Goal: Transaction & Acquisition: Download file/media

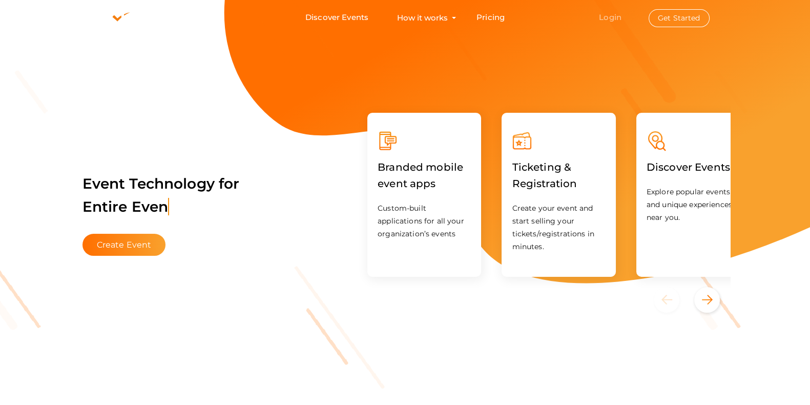
click at [622, 17] on link "Login" at bounding box center [610, 17] width 23 height 10
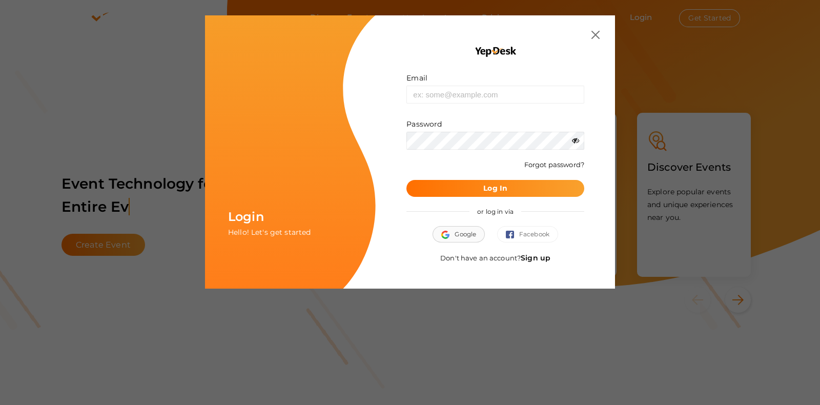
click at [470, 236] on span "Google" at bounding box center [458, 234] width 35 height 10
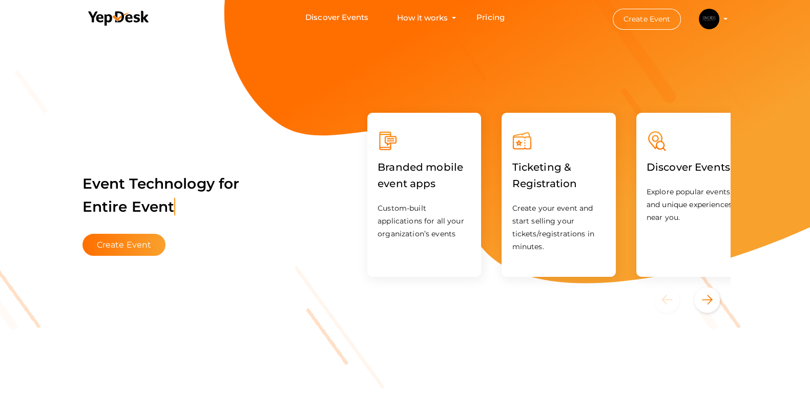
click at [723, 22] on button "ENCIDE MACE encide@mace.ac.in Personal Profile My Events Admin Switch Profile C…" at bounding box center [709, 19] width 27 height 22
click at [720, 18] on profile-pic at bounding box center [709, 18] width 21 height 8
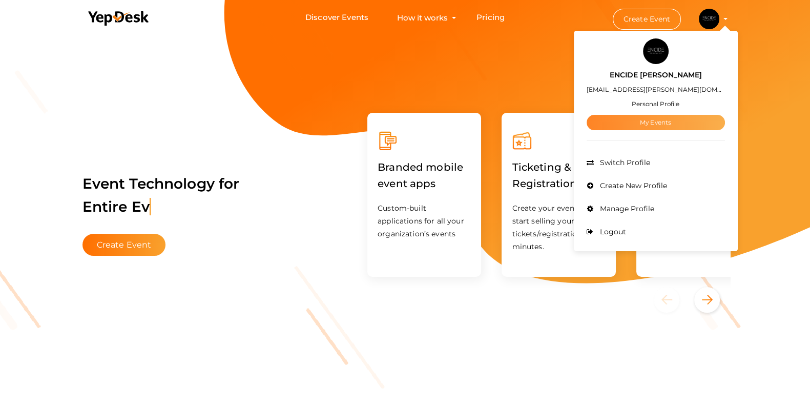
click at [704, 117] on link "My Events" at bounding box center [656, 122] width 138 height 15
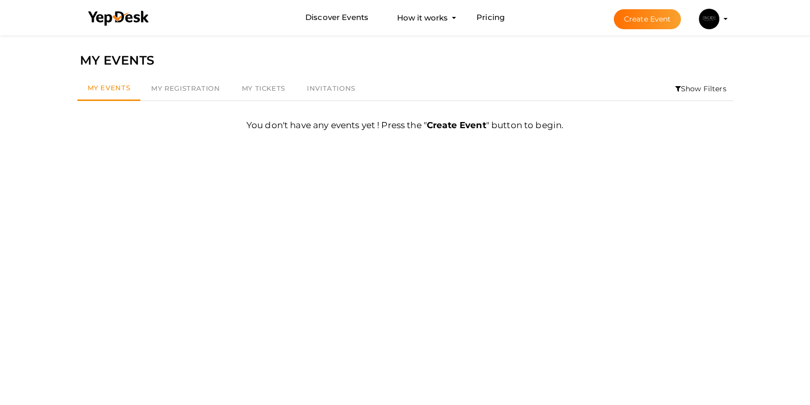
click at [720, 17] on profile-pic at bounding box center [709, 18] width 21 height 8
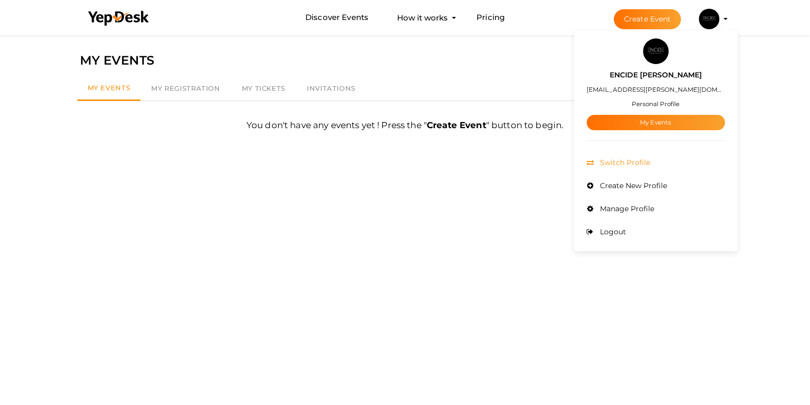
click at [703, 158] on li "Switch Profile" at bounding box center [656, 162] width 138 height 23
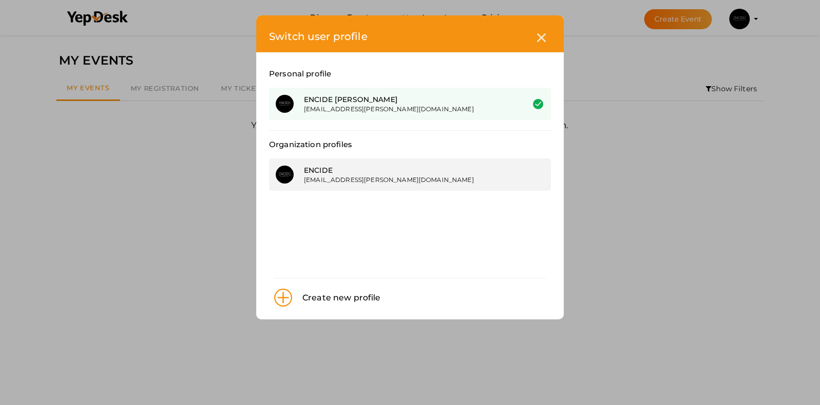
click at [481, 178] on div "[EMAIL_ADDRESS][PERSON_NAME][DOMAIN_NAME]" at bounding box center [406, 179] width 205 height 9
click at [317, 181] on div "[EMAIL_ADDRESS][PERSON_NAME][DOMAIN_NAME]" at bounding box center [406, 179] width 205 height 9
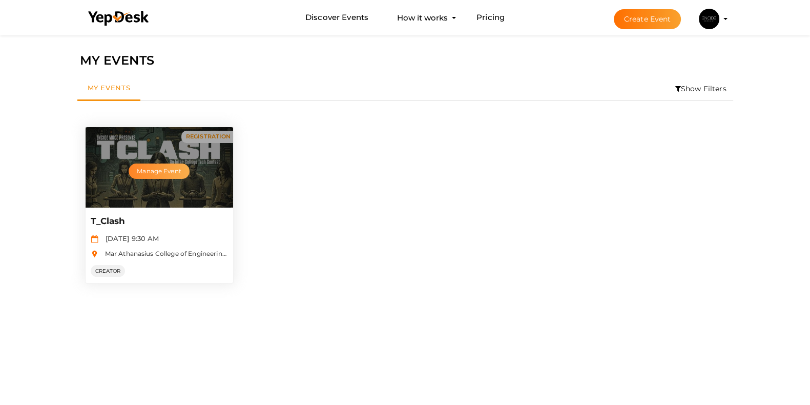
click at [166, 173] on button "Manage Event" at bounding box center [159, 171] width 60 height 15
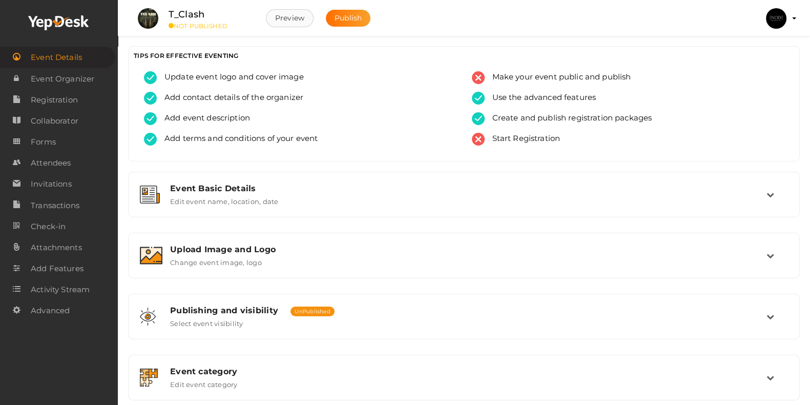
click at [301, 17] on button "Preview" at bounding box center [290, 18] width 48 height 18
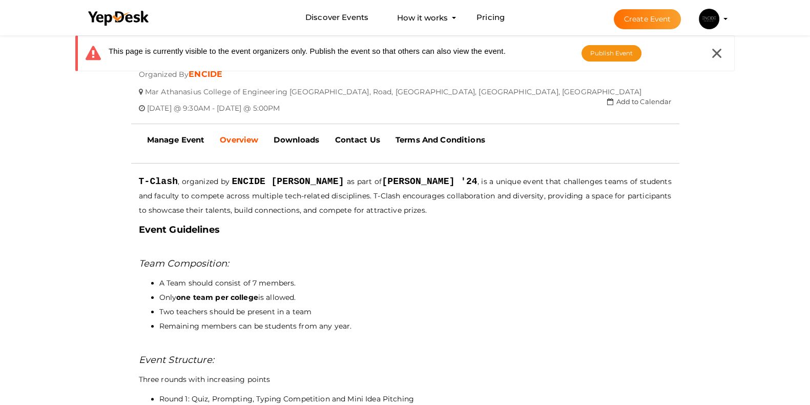
scroll to position [190, 0]
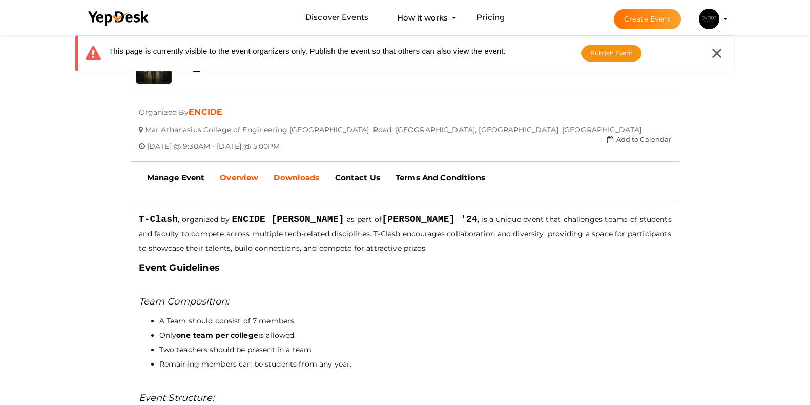
click at [308, 183] on link "Downloads" at bounding box center [296, 178] width 61 height 26
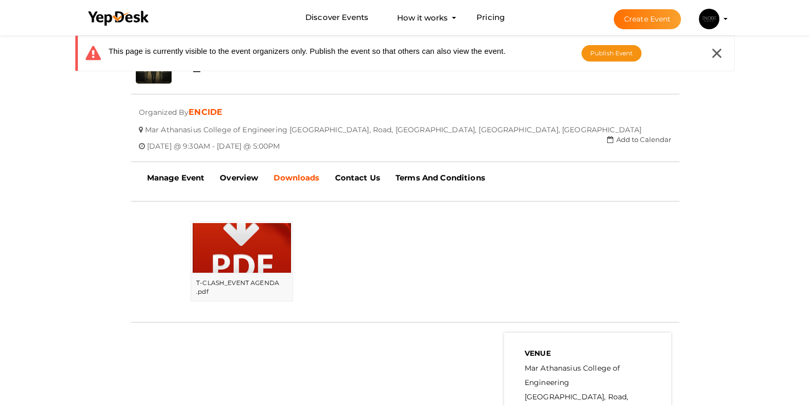
click at [267, 259] on img at bounding box center [242, 252] width 98 height 59
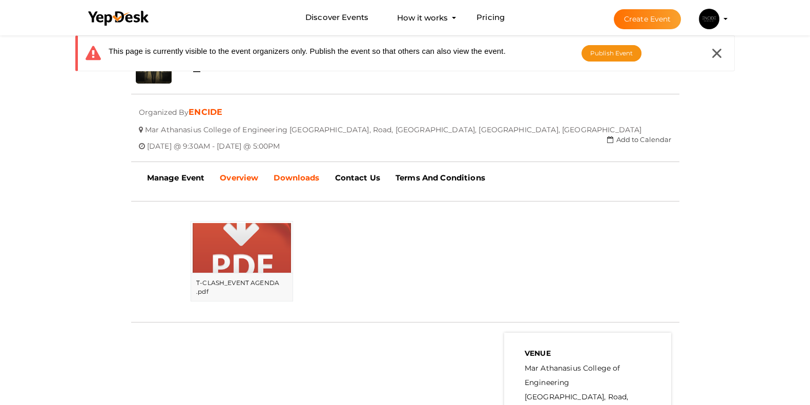
click at [244, 180] on b "Overview" at bounding box center [239, 178] width 38 height 10
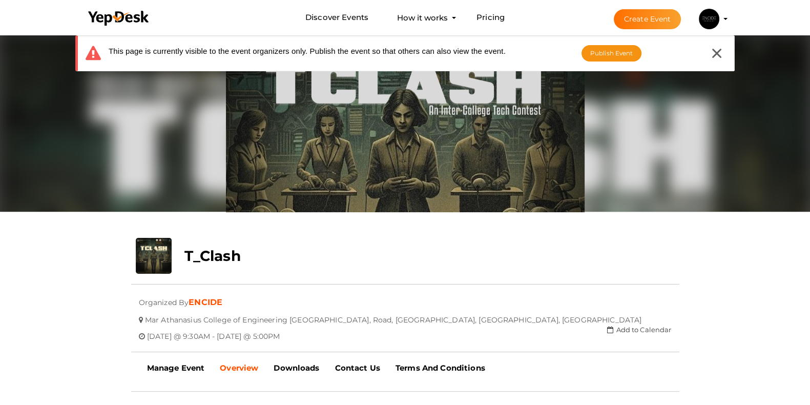
scroll to position [127, 0]
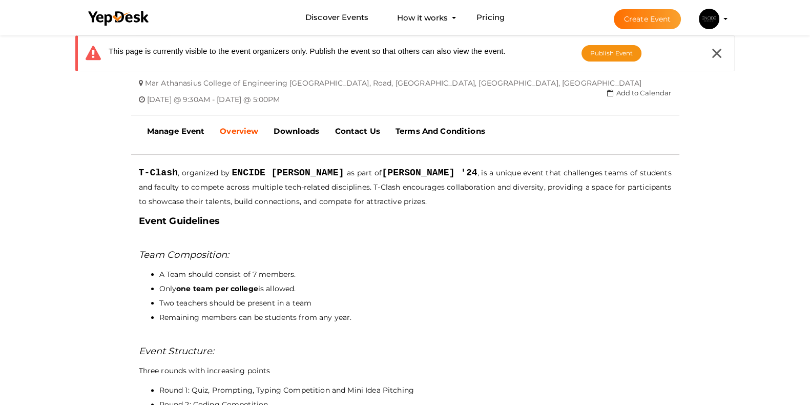
scroll to position [250, 0]
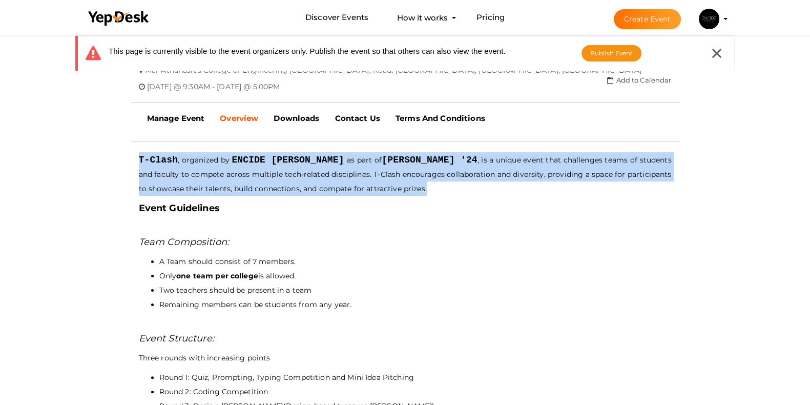
drag, startPoint x: 136, startPoint y: 157, endPoint x: 403, endPoint y: 190, distance: 269.0
copy p "T-Clash , organized by [PERSON_NAME] as part of [PERSON_NAME] '24 , is a unique…"
